Goal: Manage account settings

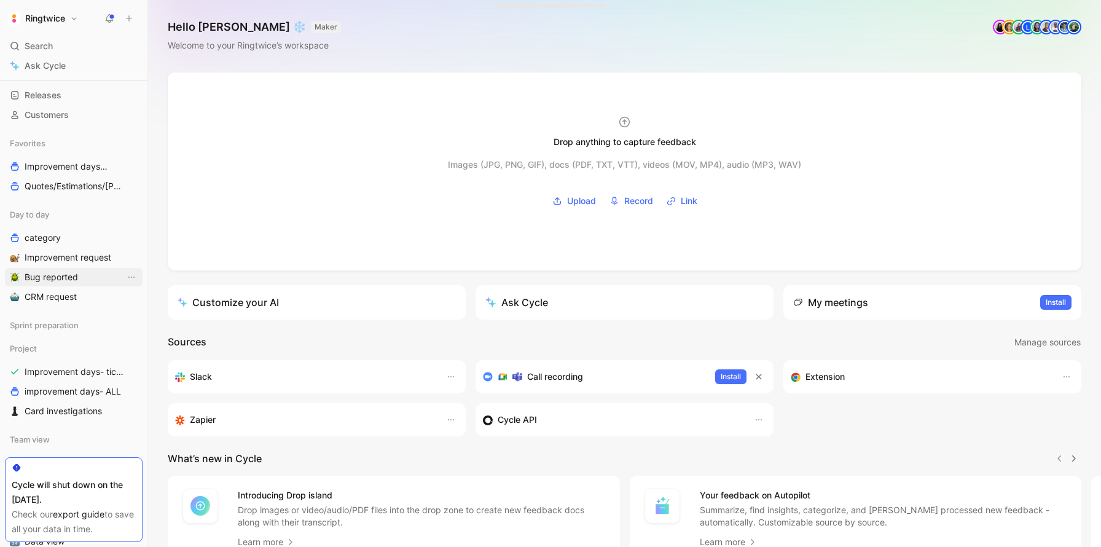
scroll to position [146, 0]
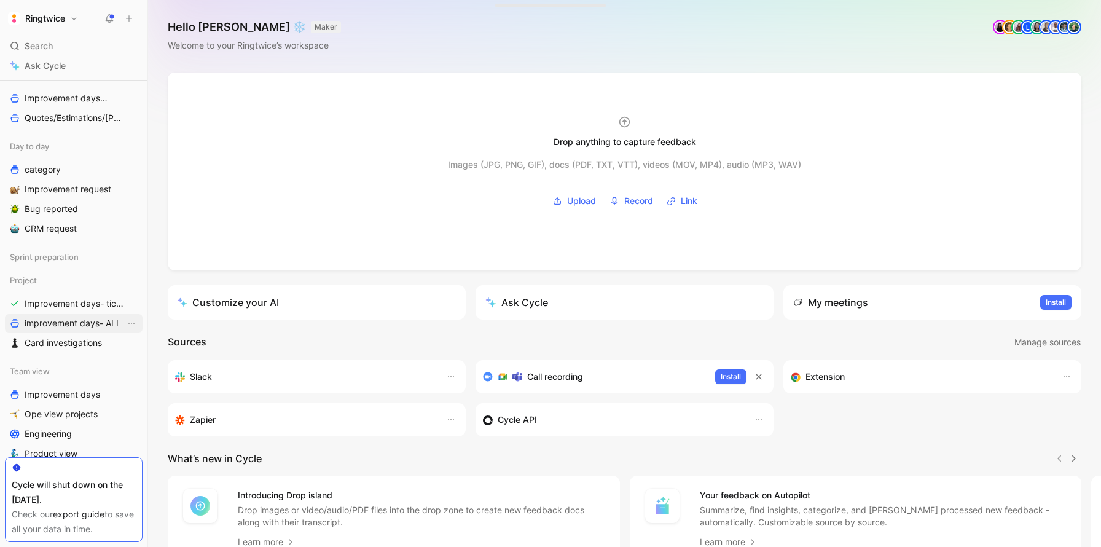
click at [60, 327] on span "improvement days- ALL" at bounding box center [73, 323] width 96 height 12
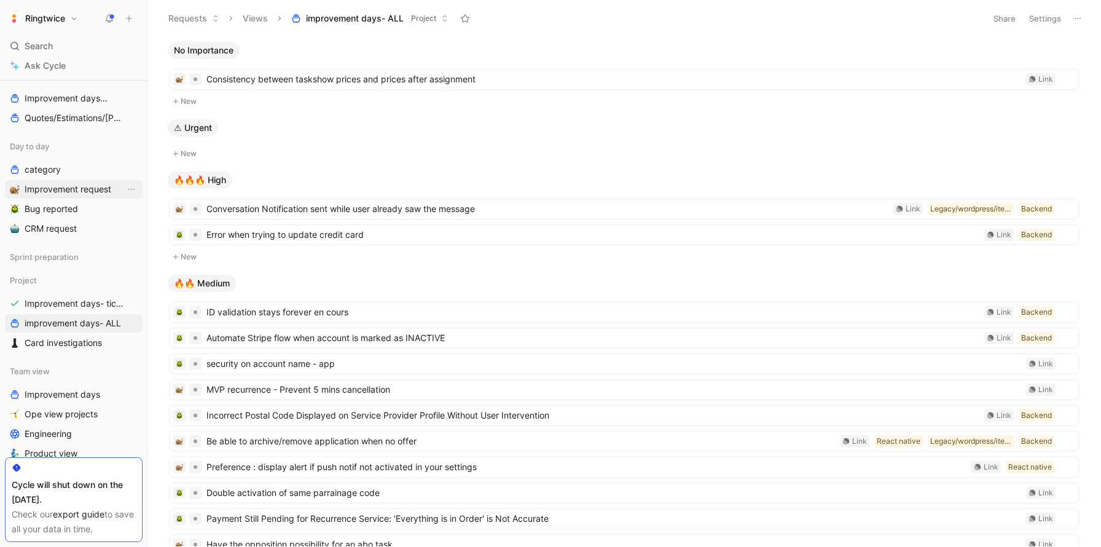
click at [57, 192] on span "Improvement request" at bounding box center [68, 189] width 87 height 12
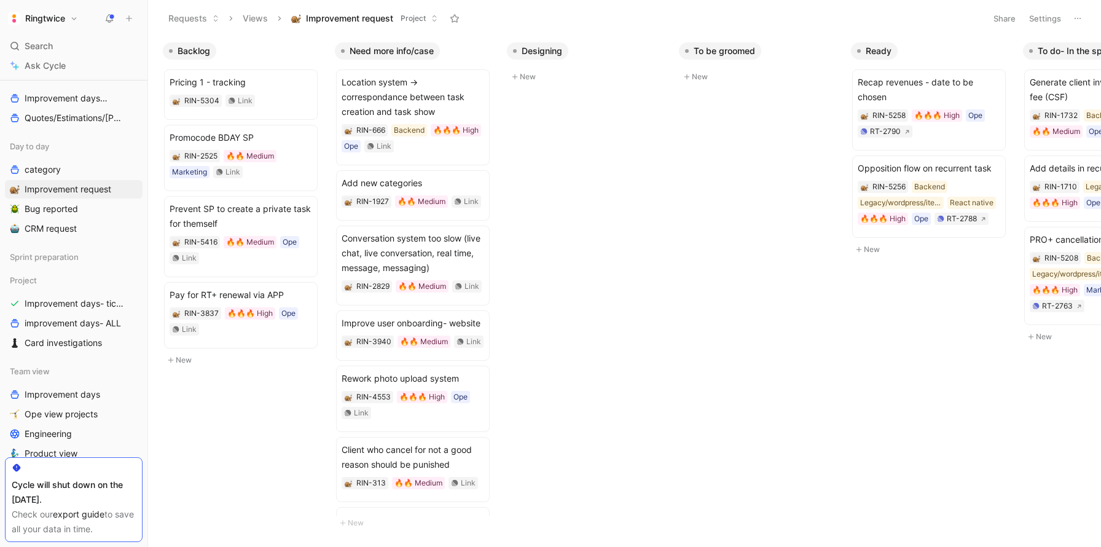
click at [1045, 15] on button "Settings" at bounding box center [1045, 18] width 43 height 17
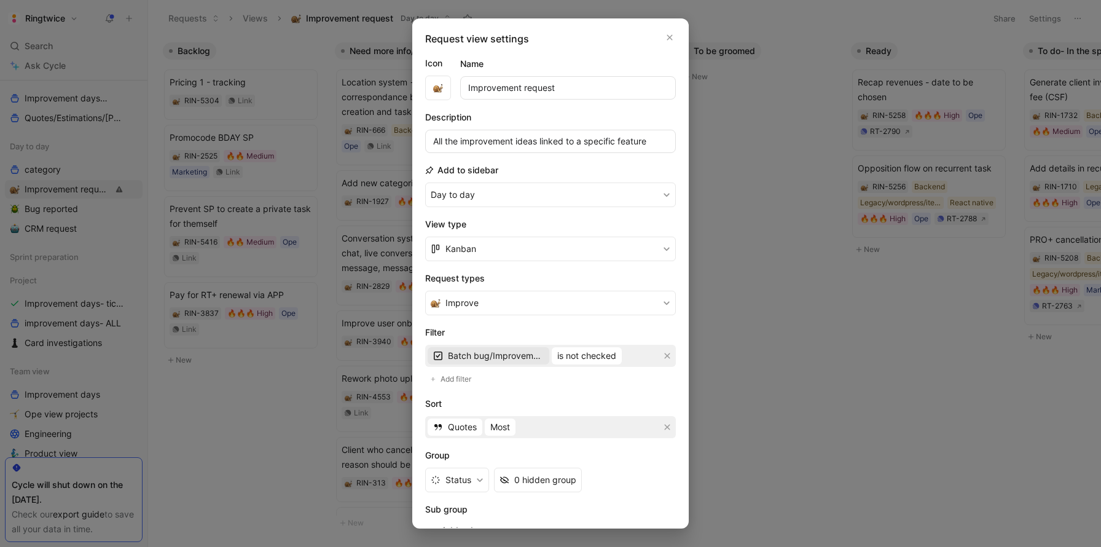
click at [518, 358] on span "Batch bug/Improvement day" at bounding box center [496, 356] width 96 height 15
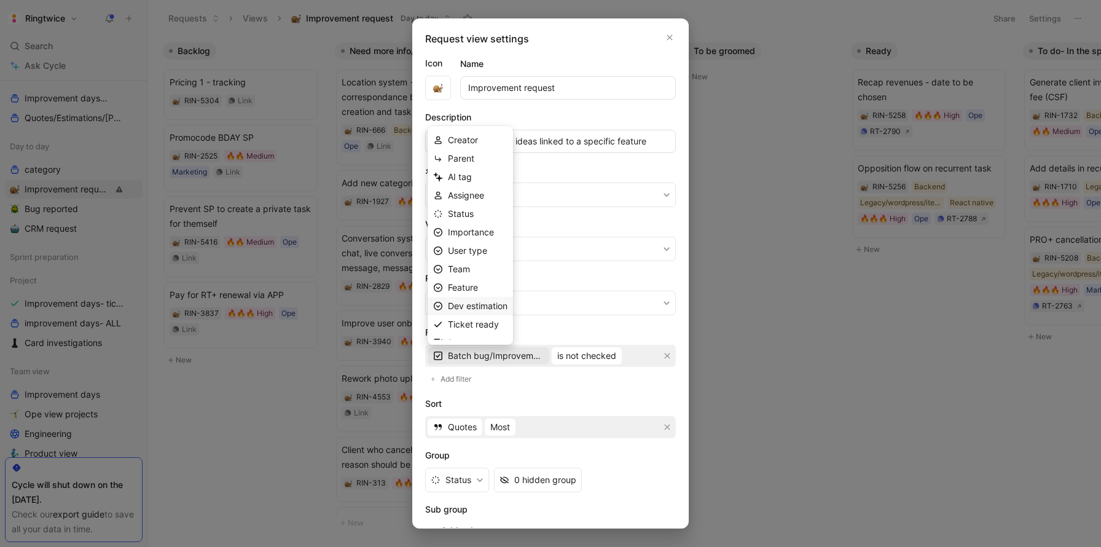
scroll to position [12, 0]
click at [470, 310] on span "Ticket ready" at bounding box center [473, 312] width 51 height 10
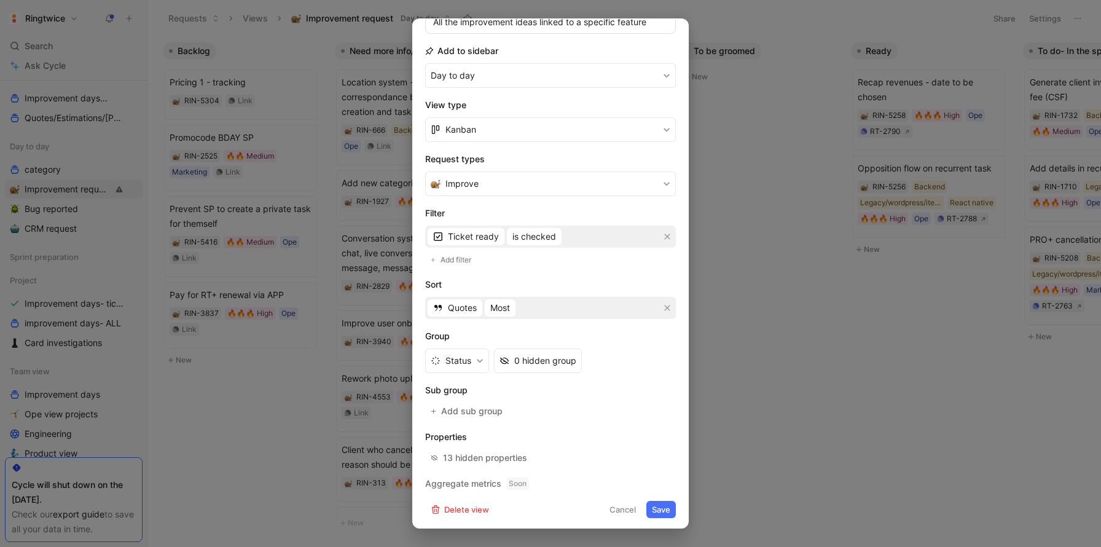
scroll to position [122, 0]
click at [663, 503] on button "Save" at bounding box center [662, 506] width 30 height 17
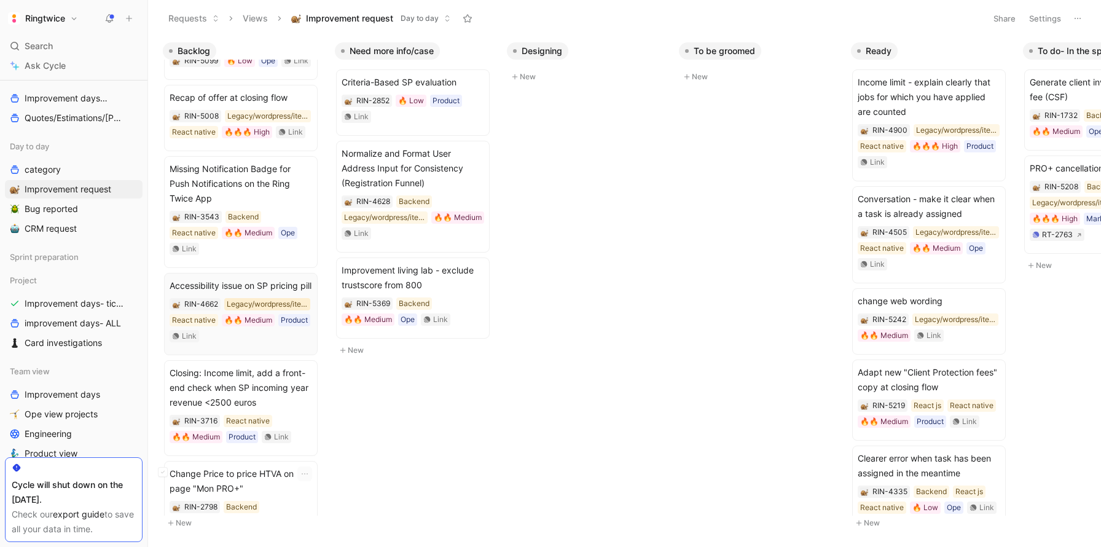
scroll to position [0, 0]
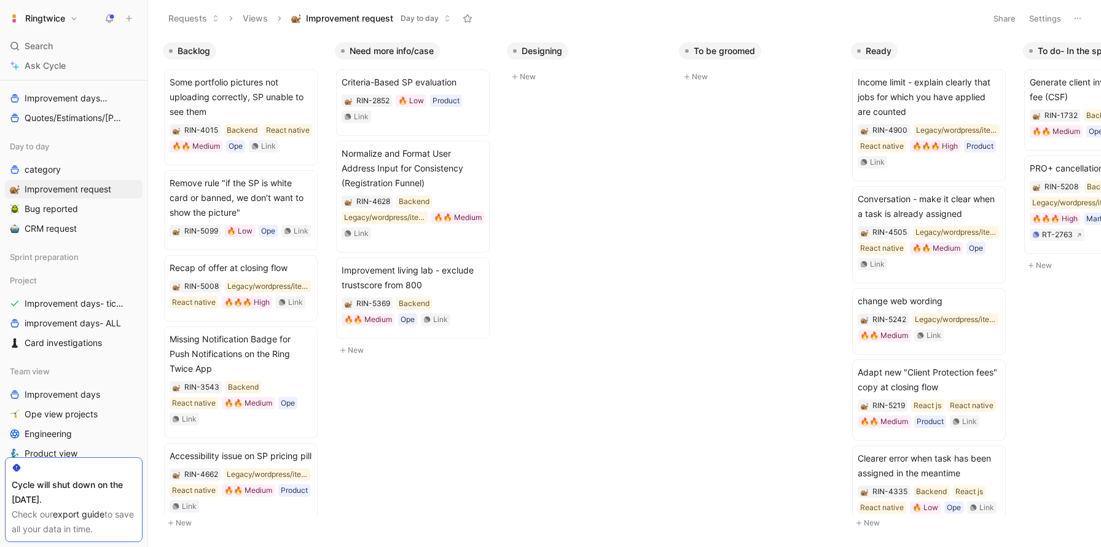
click at [1042, 25] on button "Settings" at bounding box center [1045, 18] width 43 height 17
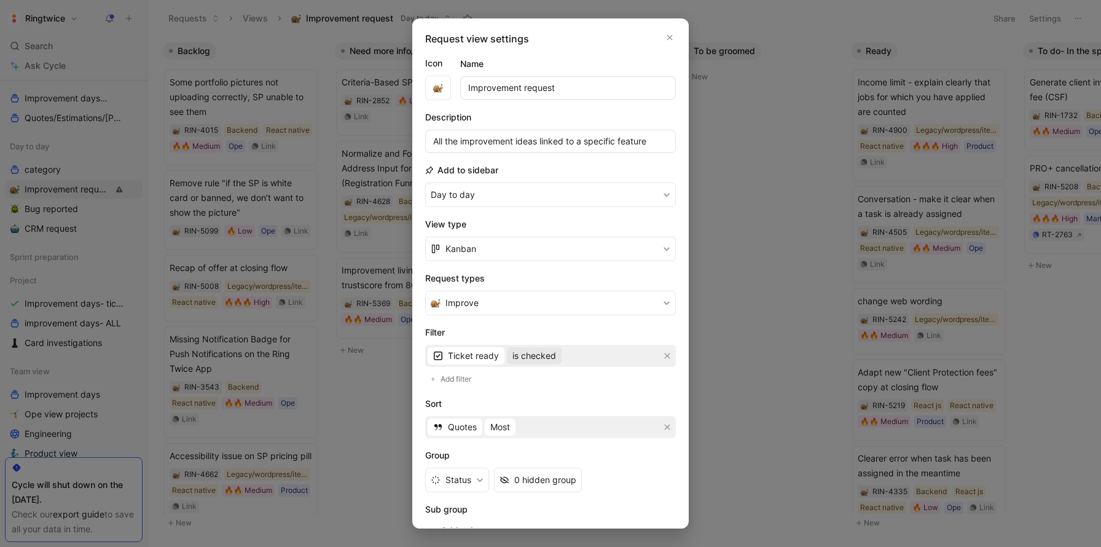
click at [546, 355] on span "is checked" at bounding box center [535, 356] width 44 height 15
click at [543, 398] on span "is not checked" at bounding box center [541, 399] width 59 height 10
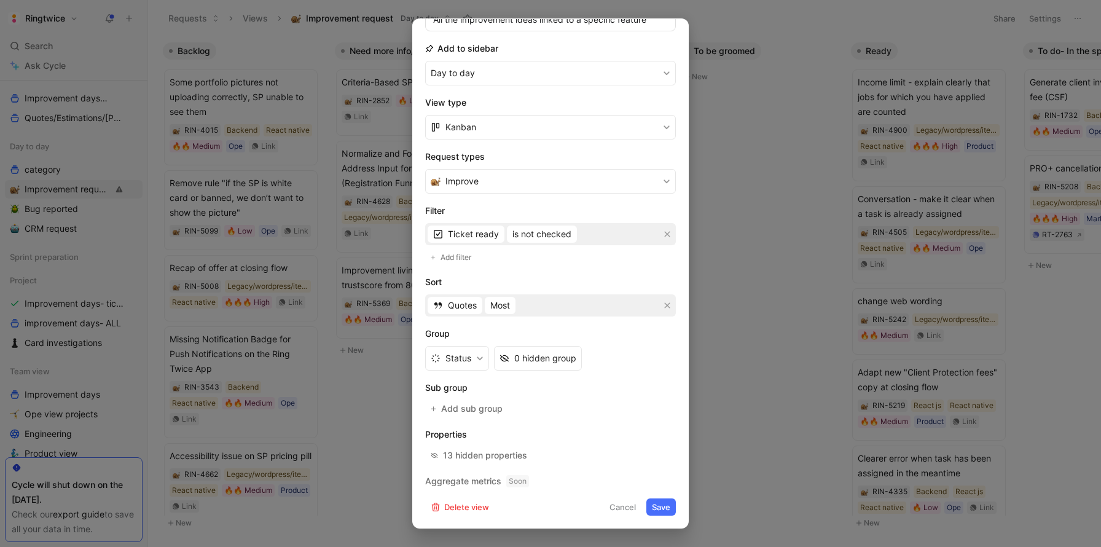
click at [668, 504] on button "Save" at bounding box center [662, 506] width 30 height 17
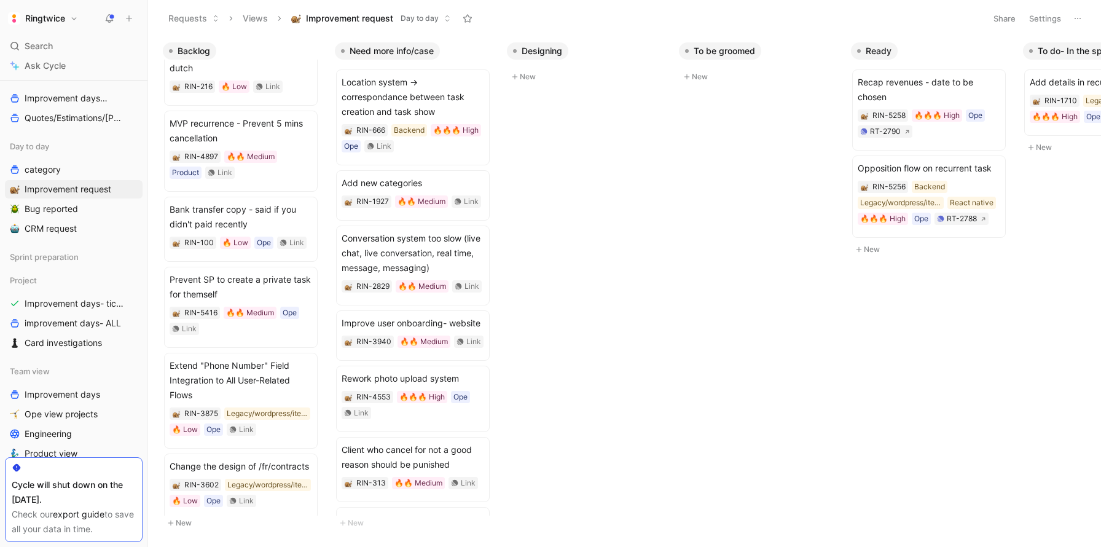
scroll to position [0, 0]
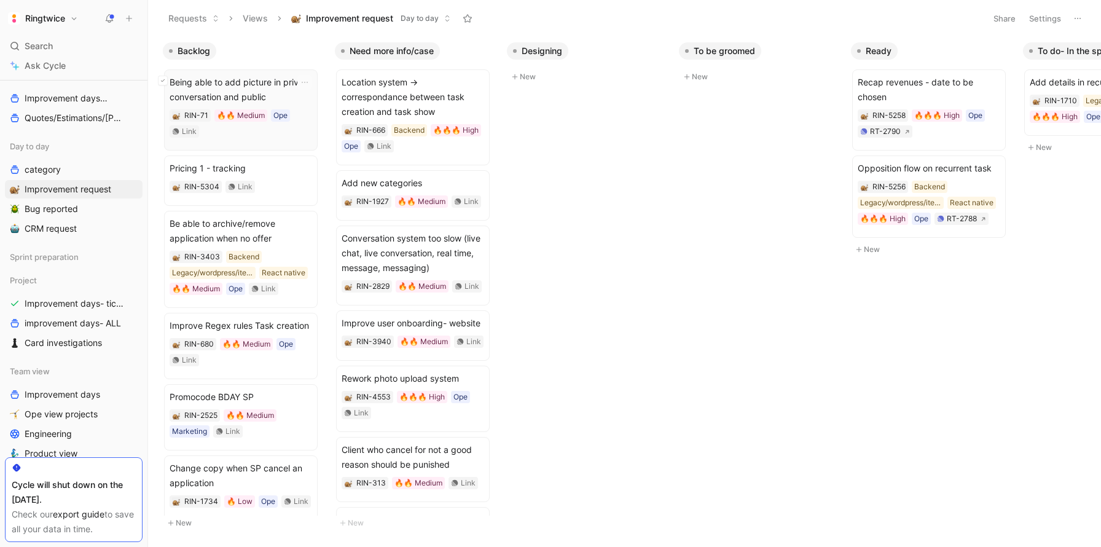
click at [163, 81] on icon at bounding box center [163, 80] width 4 height 2
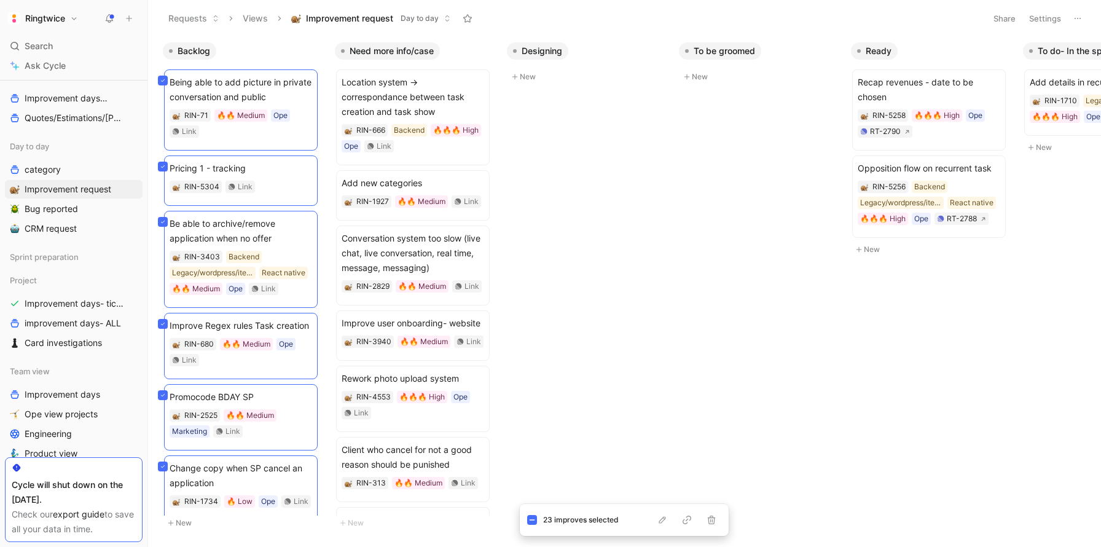
click at [1042, 17] on button "Settings" at bounding box center [1045, 18] width 43 height 17
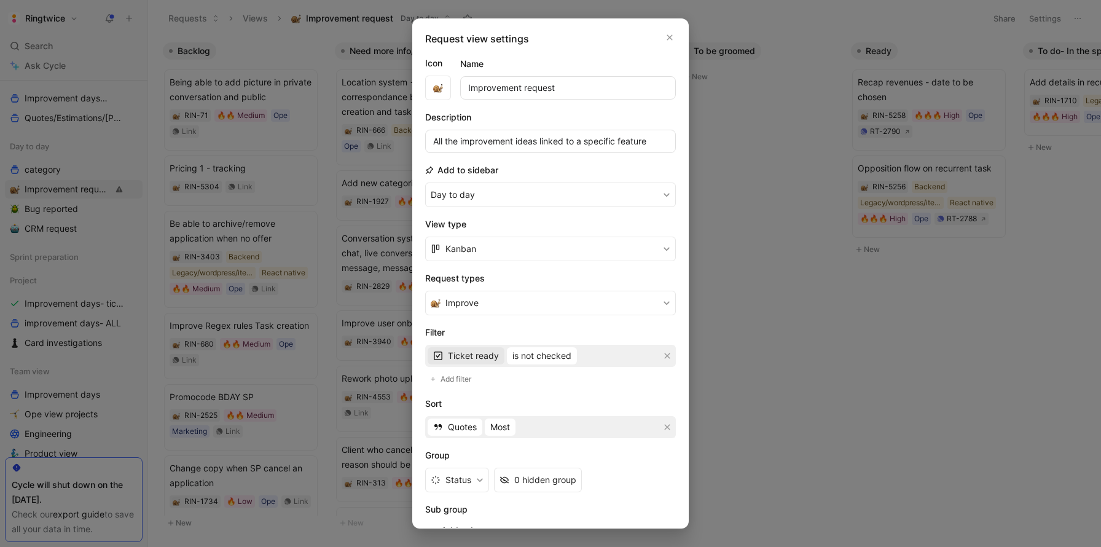
click at [465, 358] on span "Ticket ready" at bounding box center [473, 356] width 51 height 15
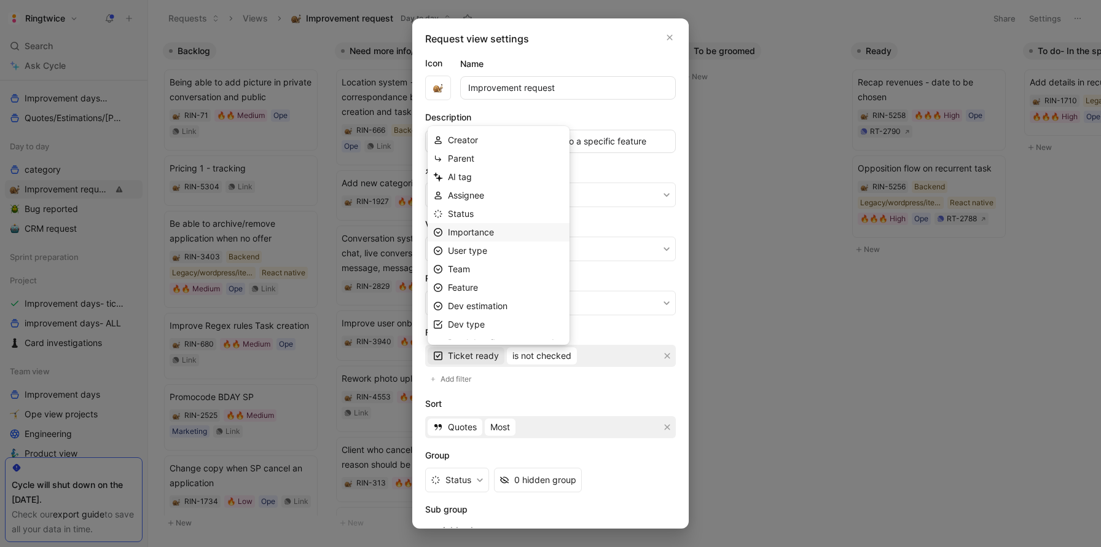
scroll to position [12, 0]
click at [495, 328] on span "Batch bug/Improvement day" at bounding box center [506, 330] width 116 height 10
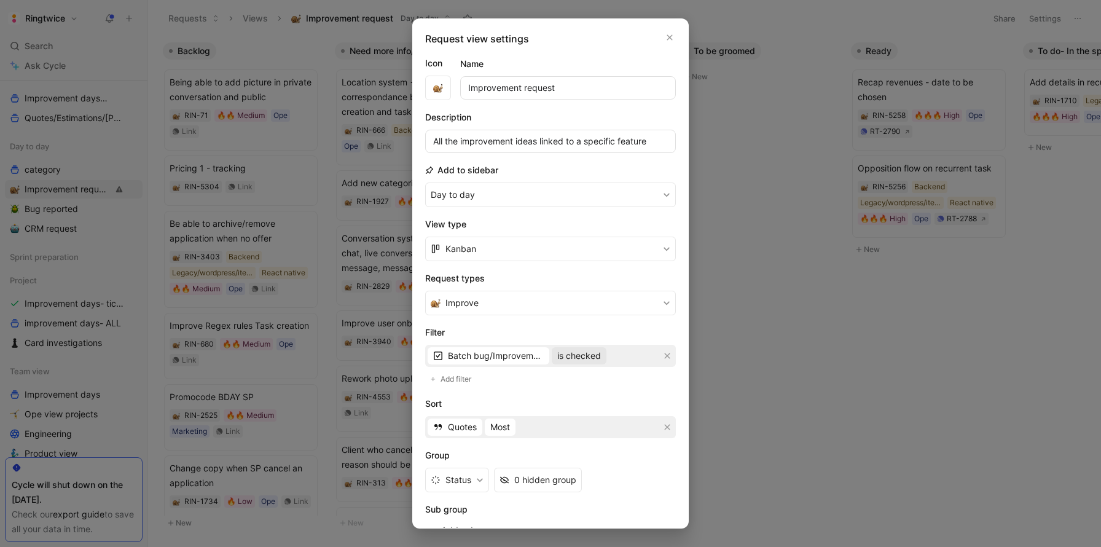
click at [591, 354] on span "is checked" at bounding box center [579, 356] width 44 height 15
click at [586, 396] on span "is not checked" at bounding box center [586, 399] width 59 height 10
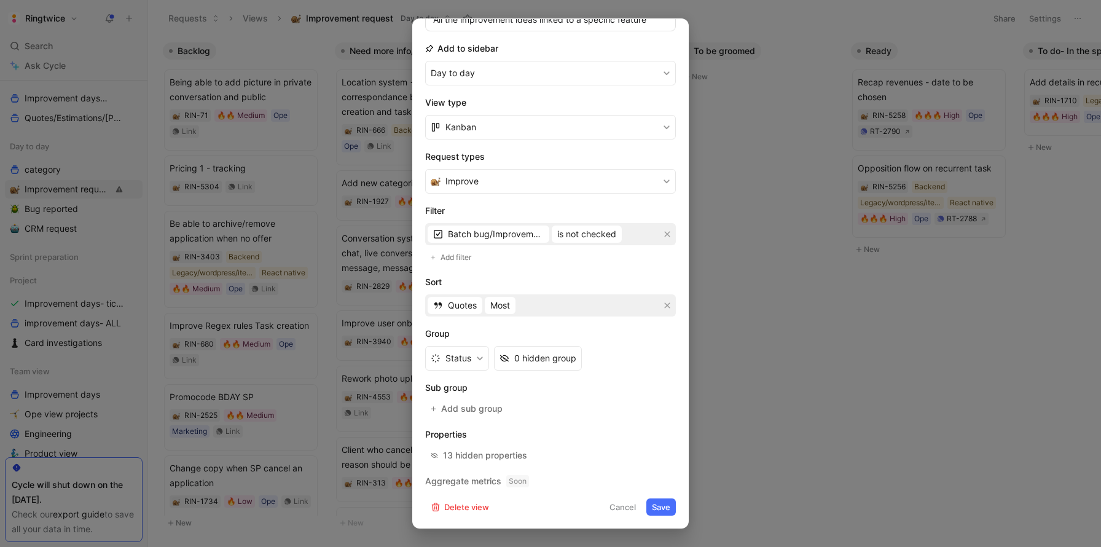
click at [668, 503] on button "Save" at bounding box center [662, 506] width 30 height 17
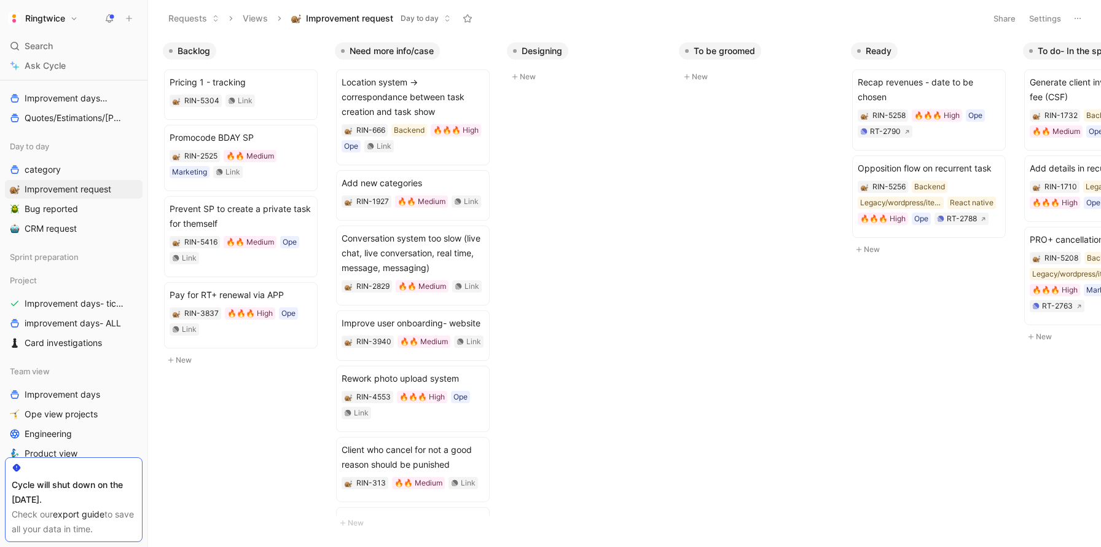
click at [42, 14] on h1 "Ringtwice" at bounding box center [45, 18] width 40 height 11
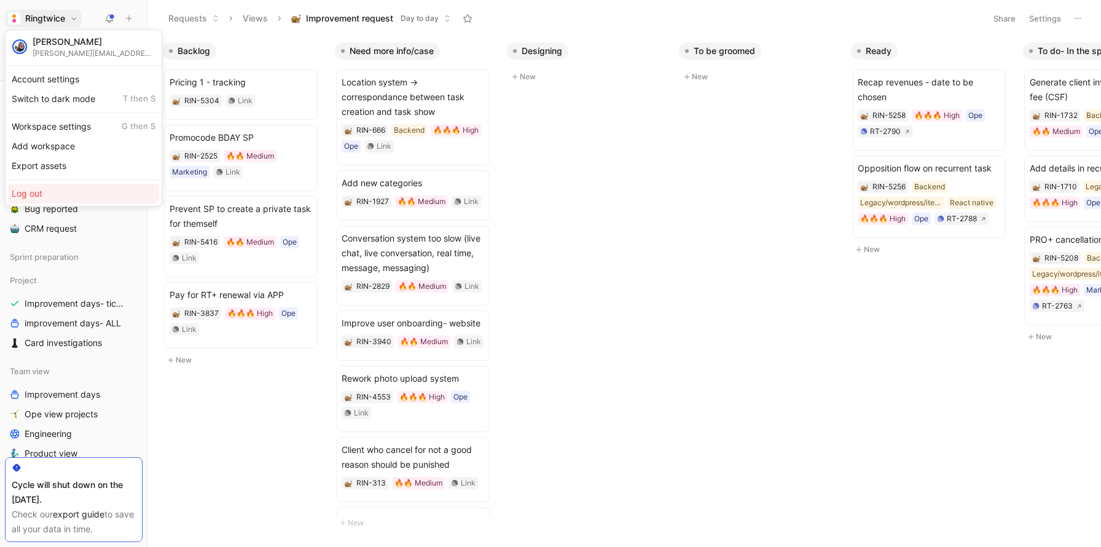
click at [61, 193] on div "Log out" at bounding box center [83, 194] width 151 height 20
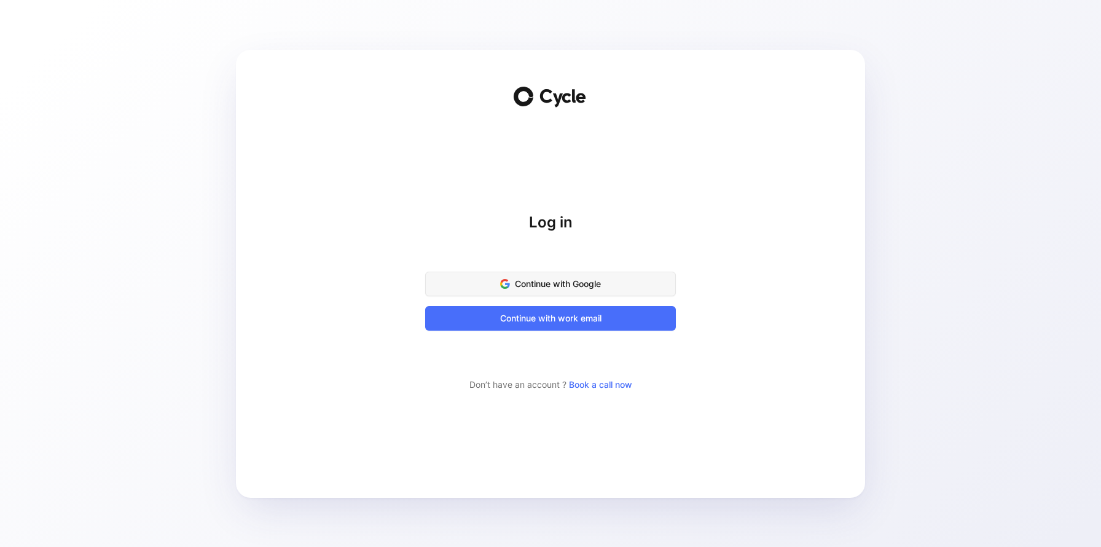
click at [568, 286] on span "Continue with Google" at bounding box center [551, 284] width 220 height 15
